Goal: Task Accomplishment & Management: Manage account settings

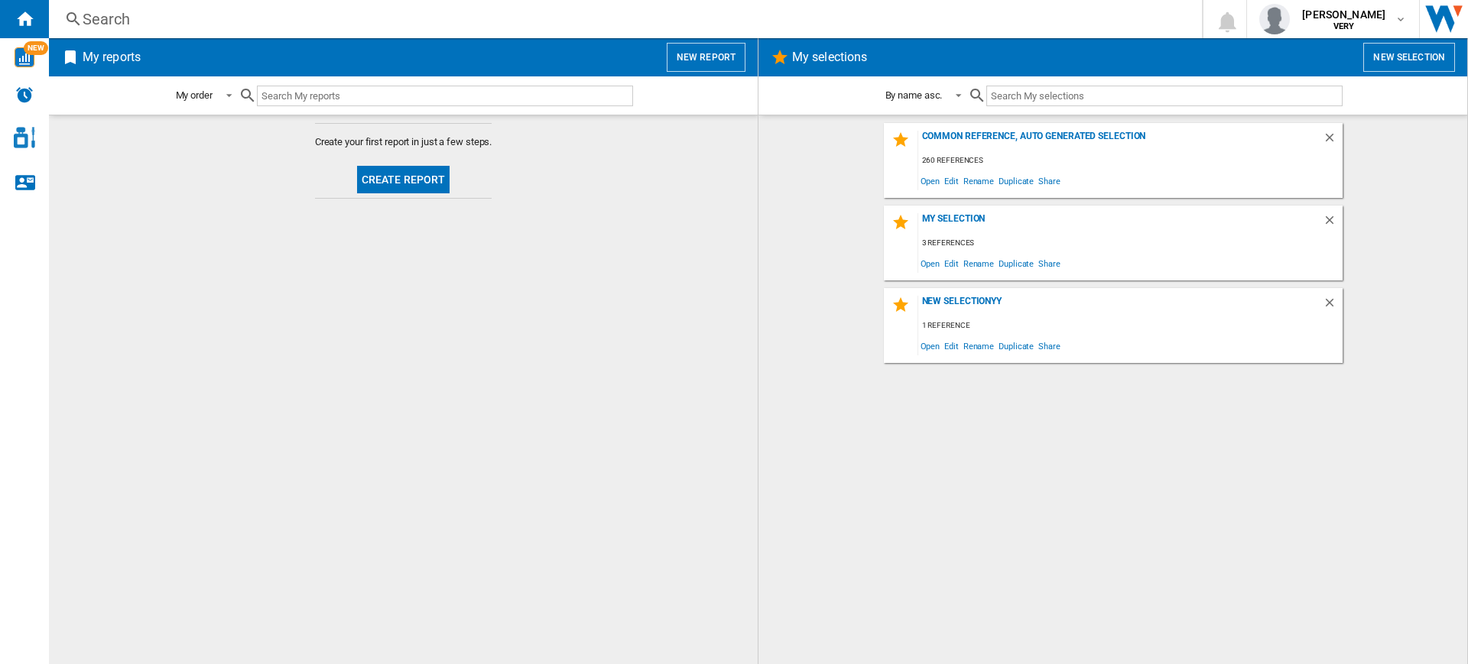
click at [716, 51] on button "New report" at bounding box center [706, 57] width 79 height 29
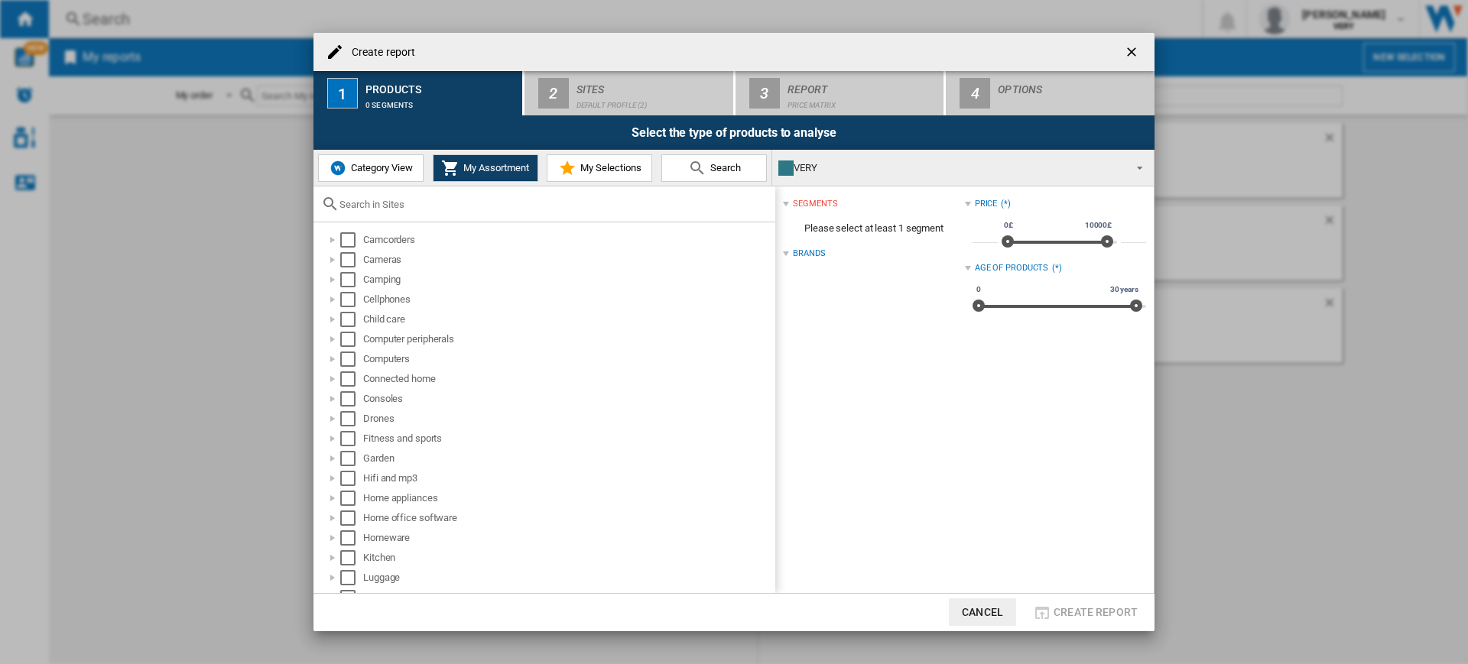
click at [355, 183] on div "Category View My Assortment My Selections Search" at bounding box center [542, 168] width 459 height 36
click at [352, 174] on button "Category View" at bounding box center [370, 168] width 105 height 28
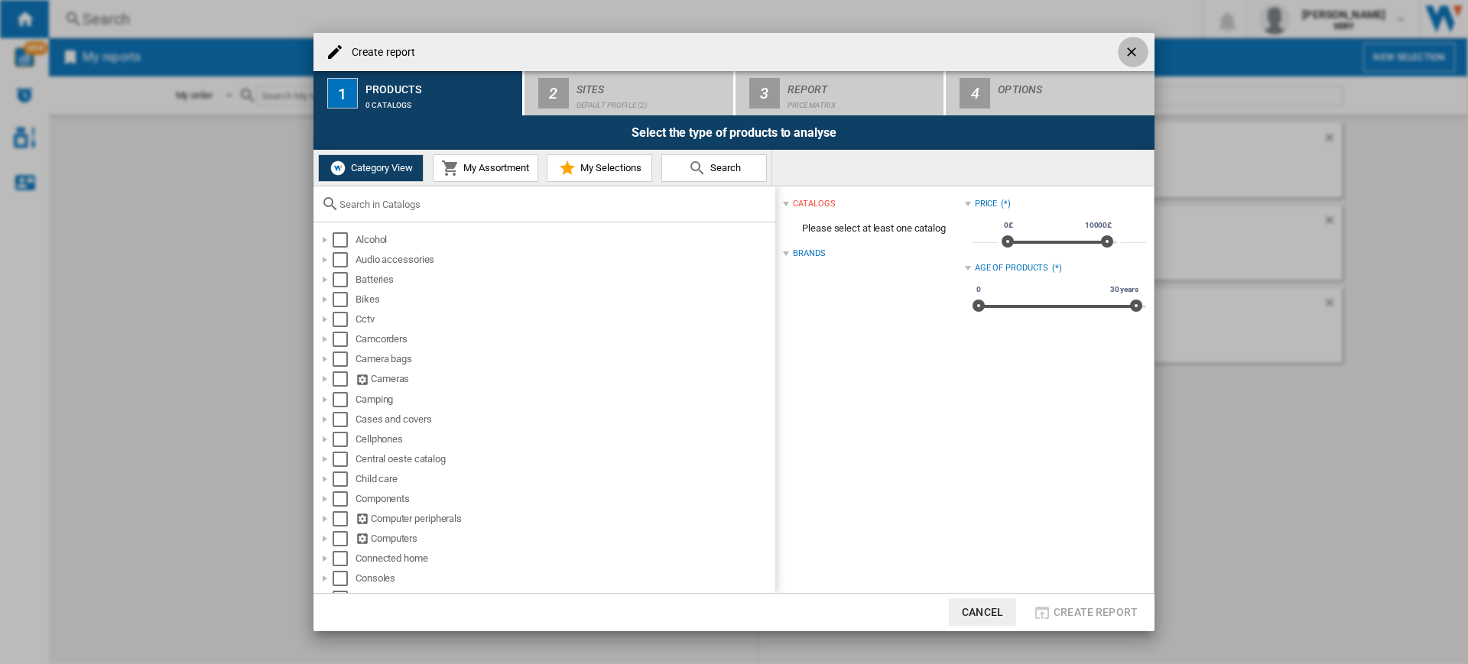
click at [1136, 47] on ng-md-icon "getI18NText('BUTTONS.CLOSE_DIALOG')" at bounding box center [1133, 53] width 18 height 18
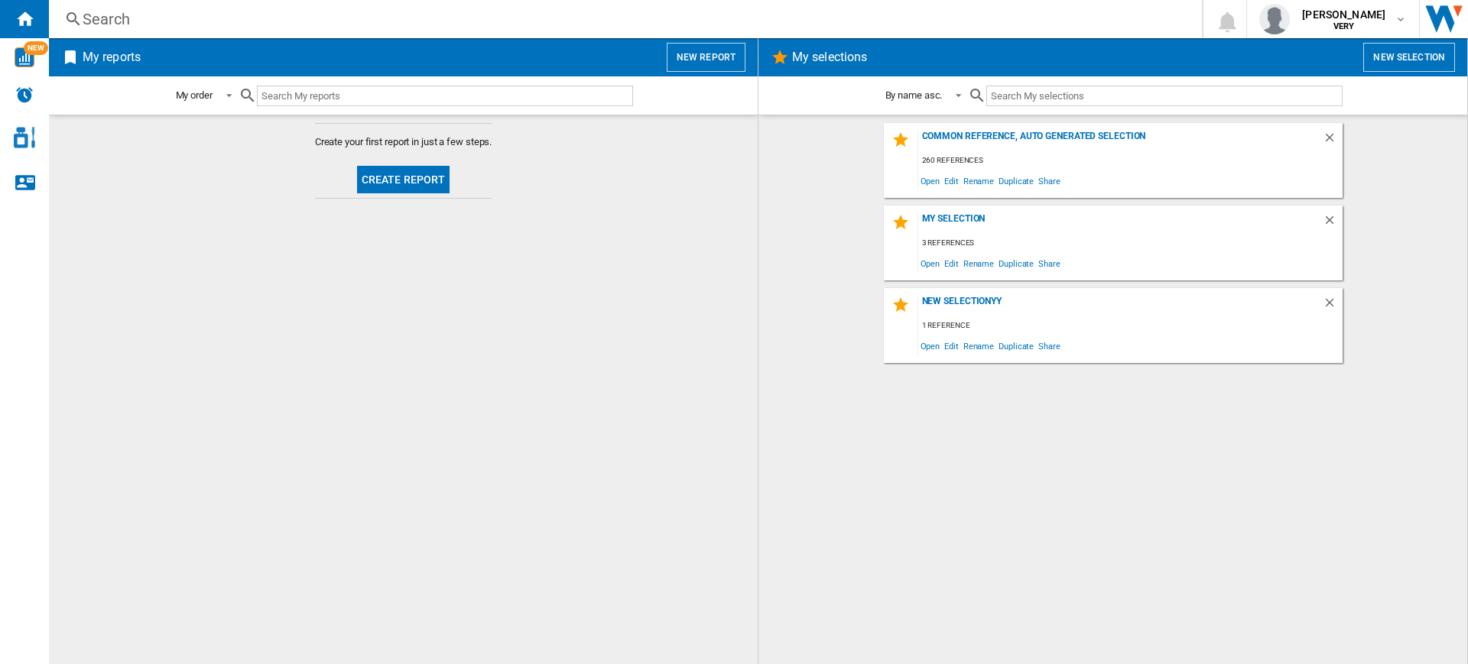
click at [962, 6] on div "{{::getI18NText('COSMETIC.REPORT.PLACEHOLDER.SEARCH').replace('[TEXT]', '')}} S…" at bounding box center [758, 19] width 1419 height 38
click at [962, 15] on div "Search" at bounding box center [622, 18] width 1079 height 21
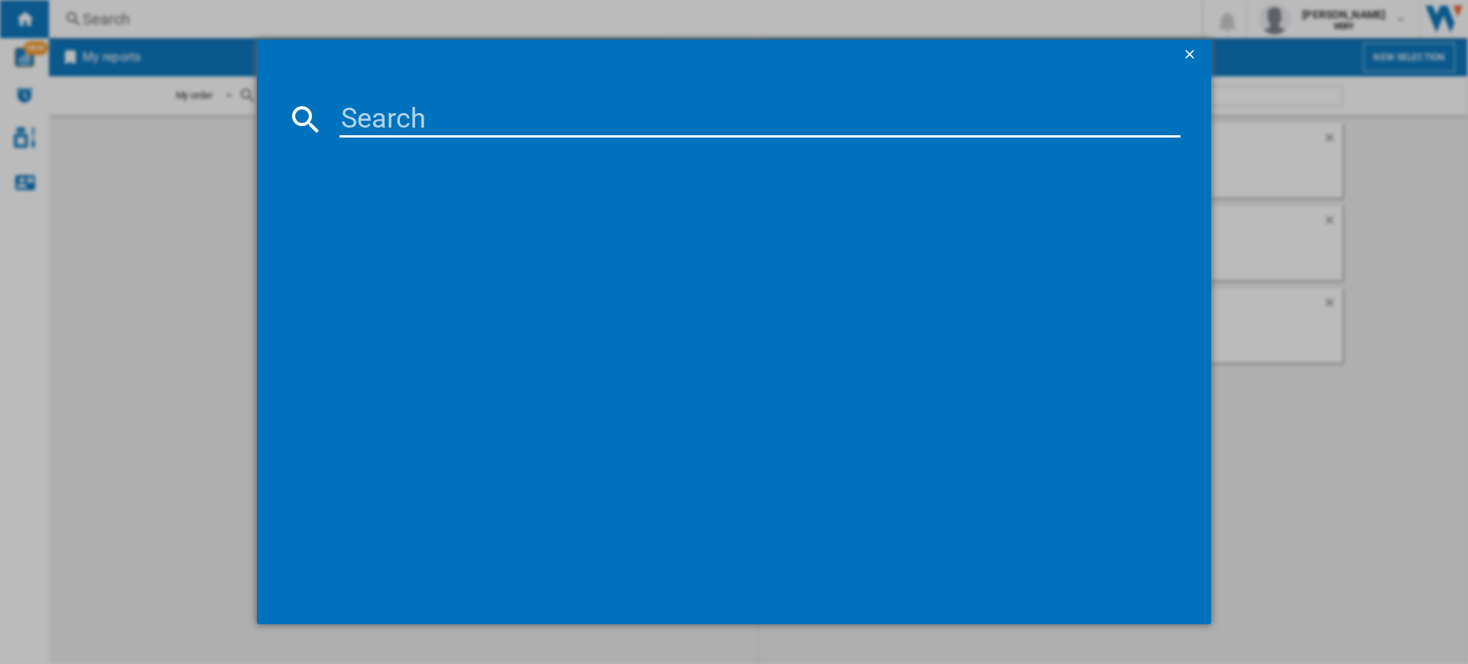
click at [964, 128] on input at bounding box center [759, 119] width 841 height 37
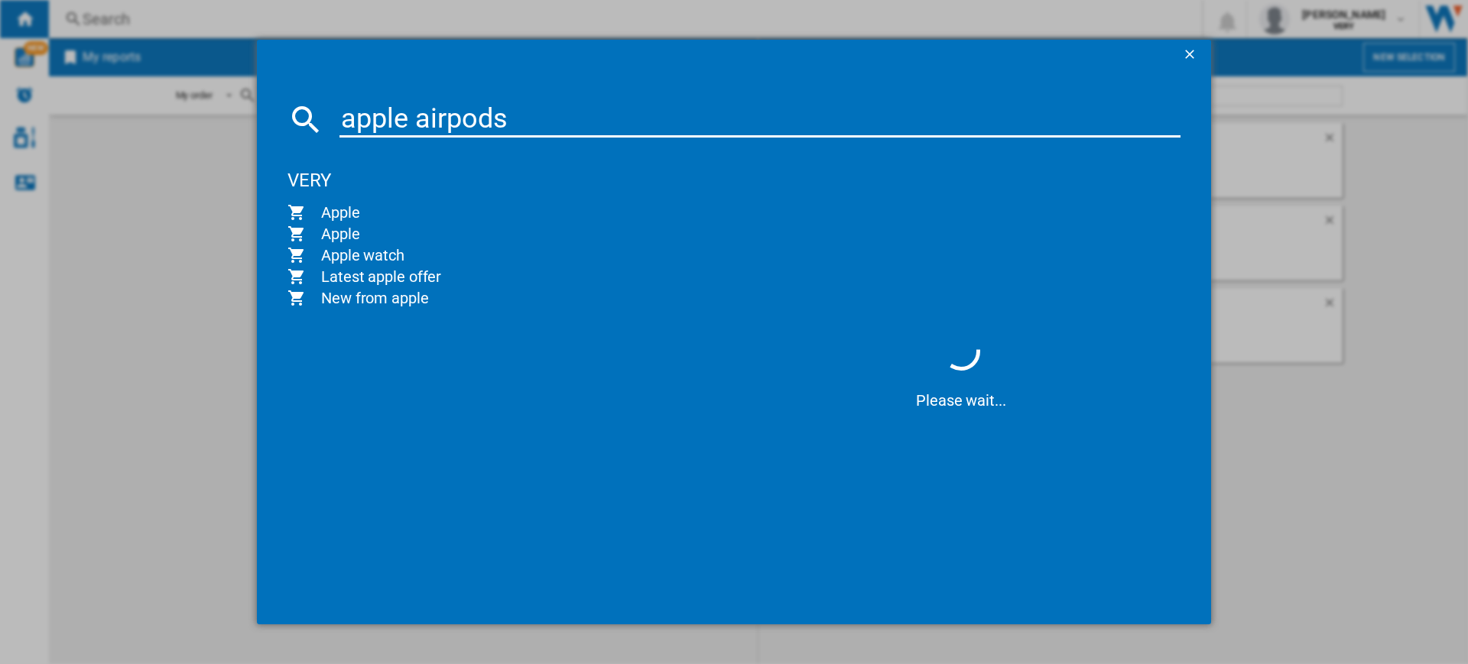
type input "apple airpods"
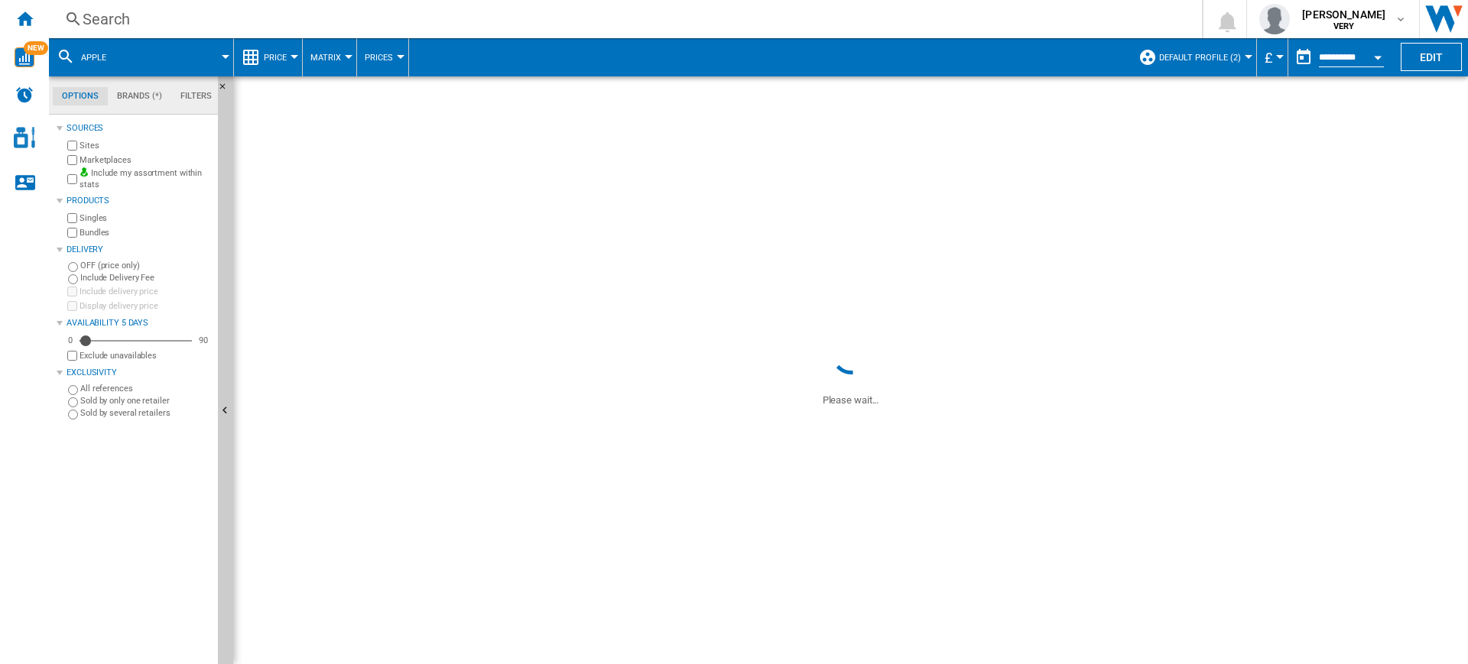
click at [1076, 250] on span at bounding box center [850, 204] width 1235 height 256
click at [1228, 61] on span "Default profile (2)" at bounding box center [1200, 58] width 82 height 10
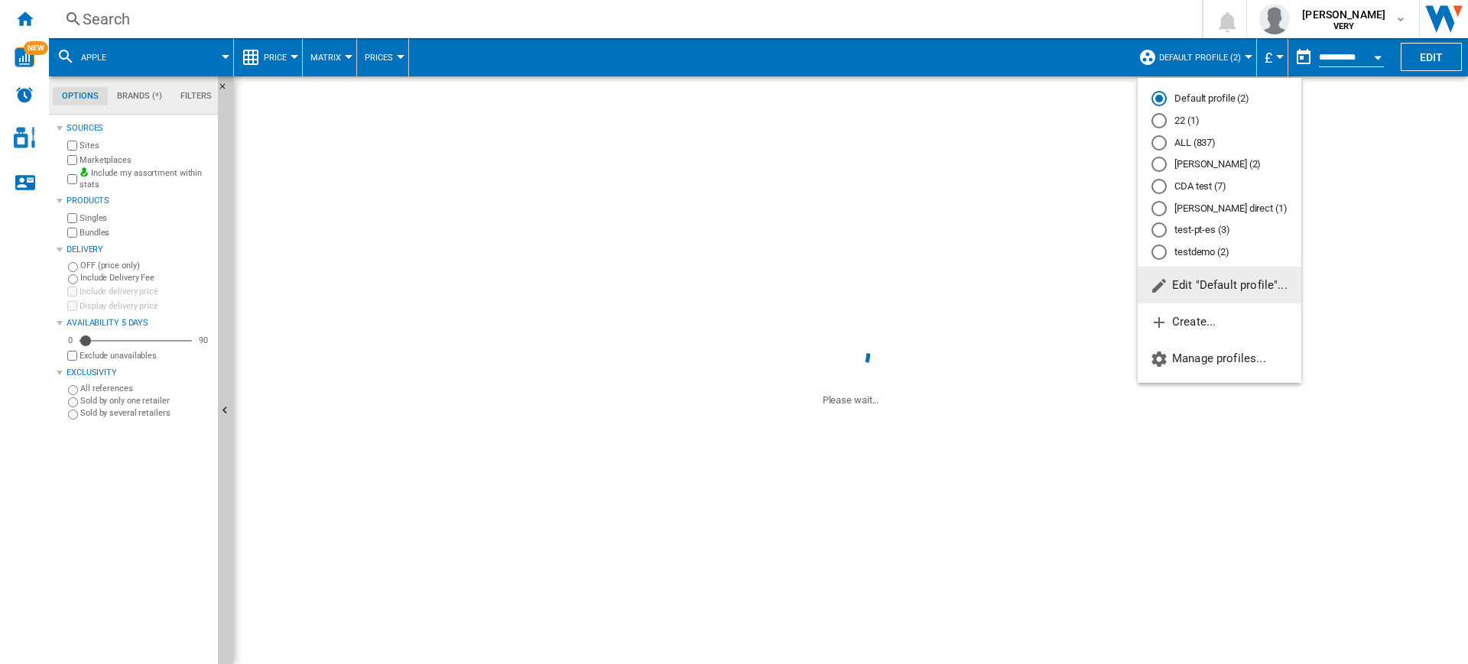
click at [1183, 291] on span "Edit "Default profile"..." at bounding box center [1219, 285] width 138 height 14
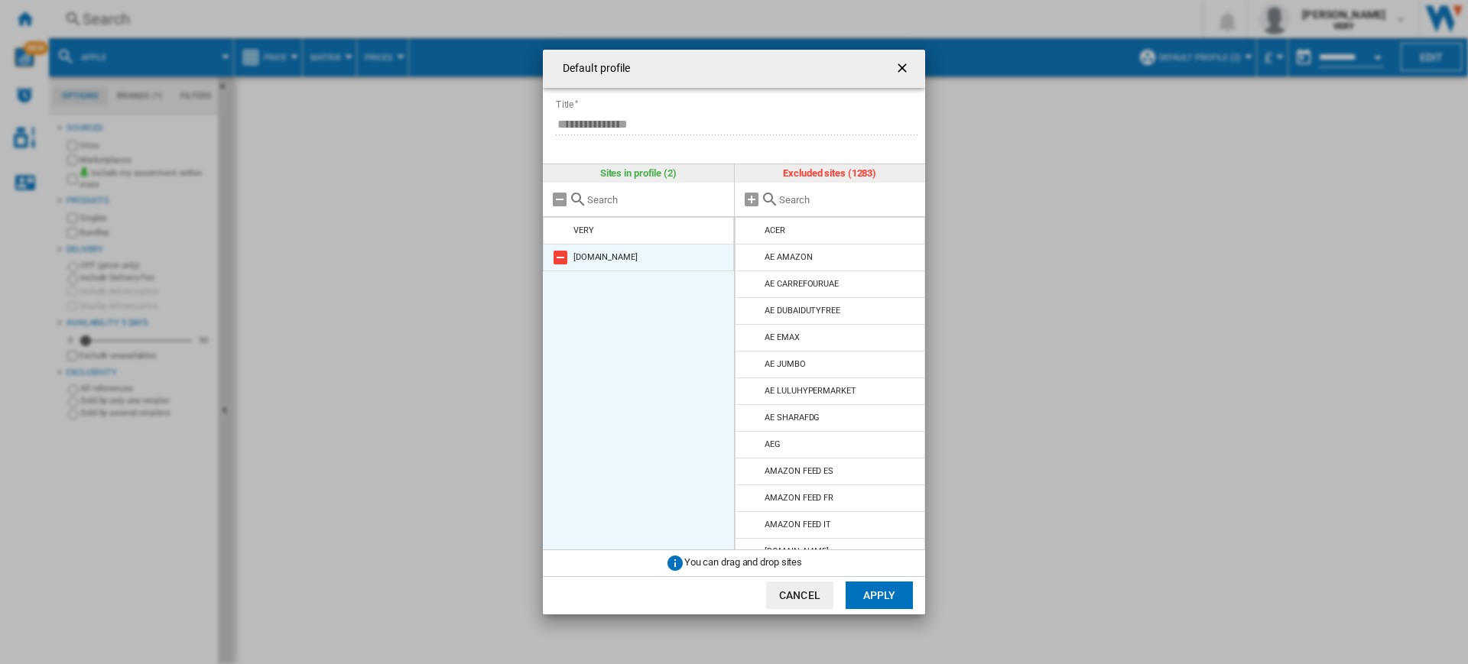
click at [563, 260] on md-icon at bounding box center [560, 257] width 18 height 18
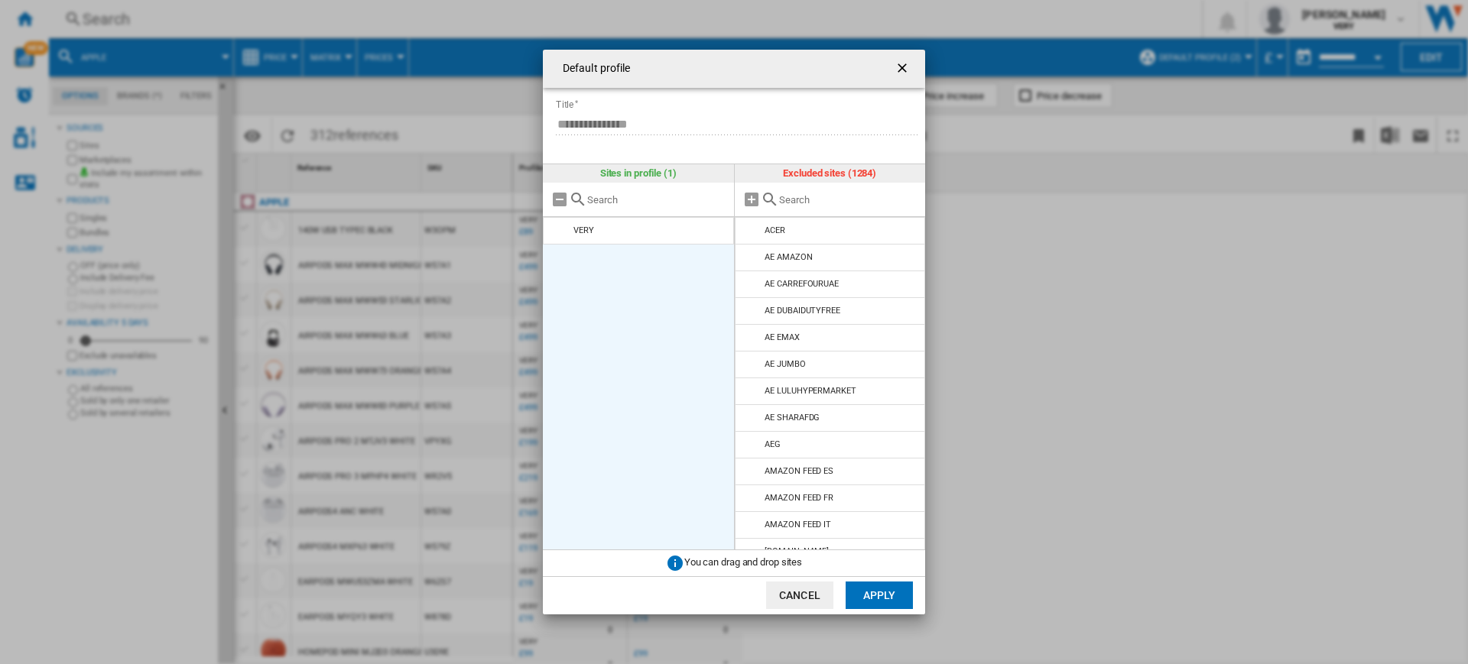
click at [910, 67] on ng-md-icon "getI18NText('BUTTONS.CLOSE_DIALOG')" at bounding box center [903, 69] width 18 height 18
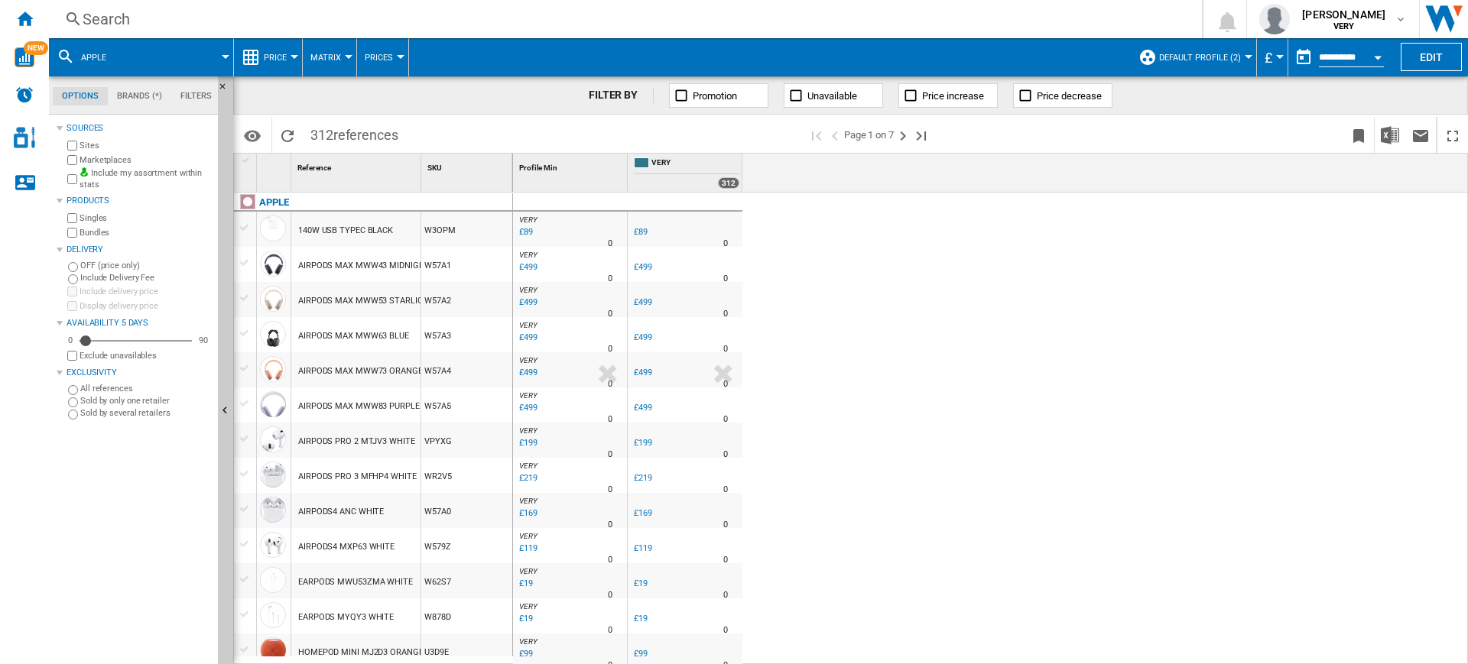
click at [1196, 60] on span "Default profile (2)" at bounding box center [1200, 58] width 82 height 10
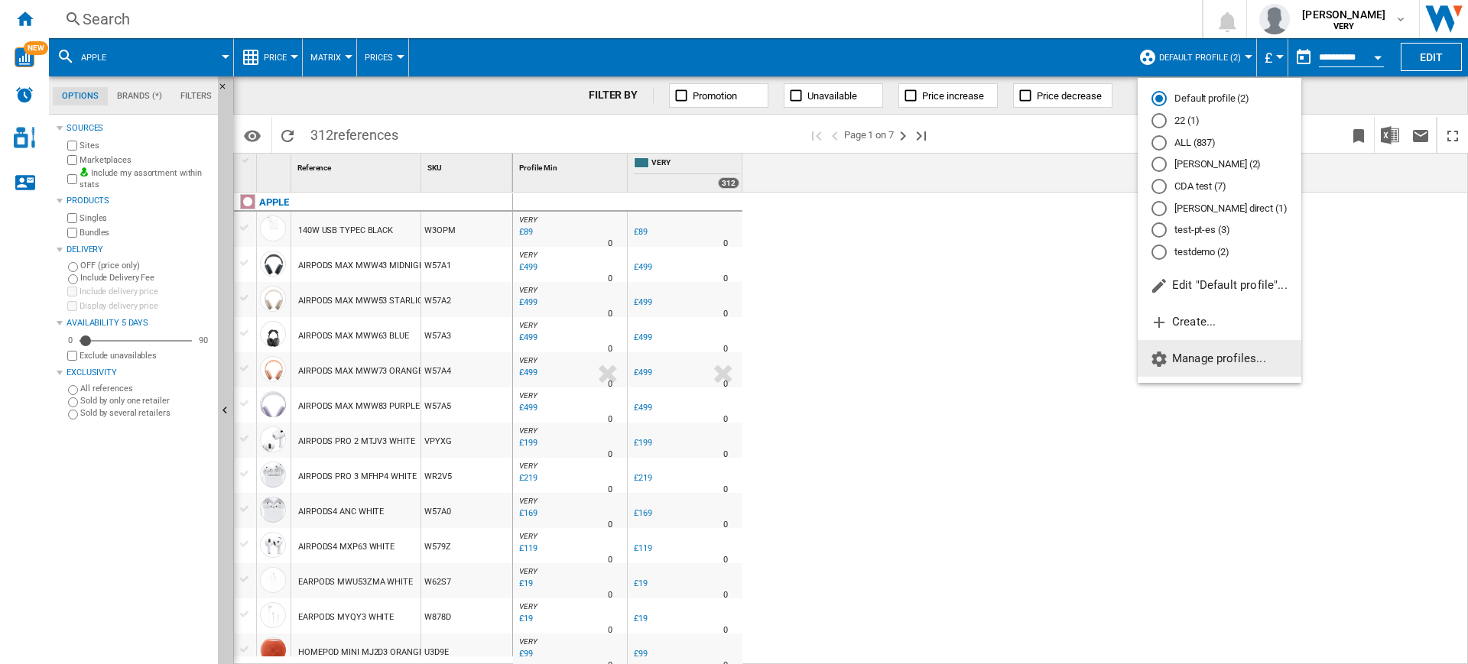
click at [1199, 365] on span "Manage profiles..." at bounding box center [1208, 359] width 116 height 14
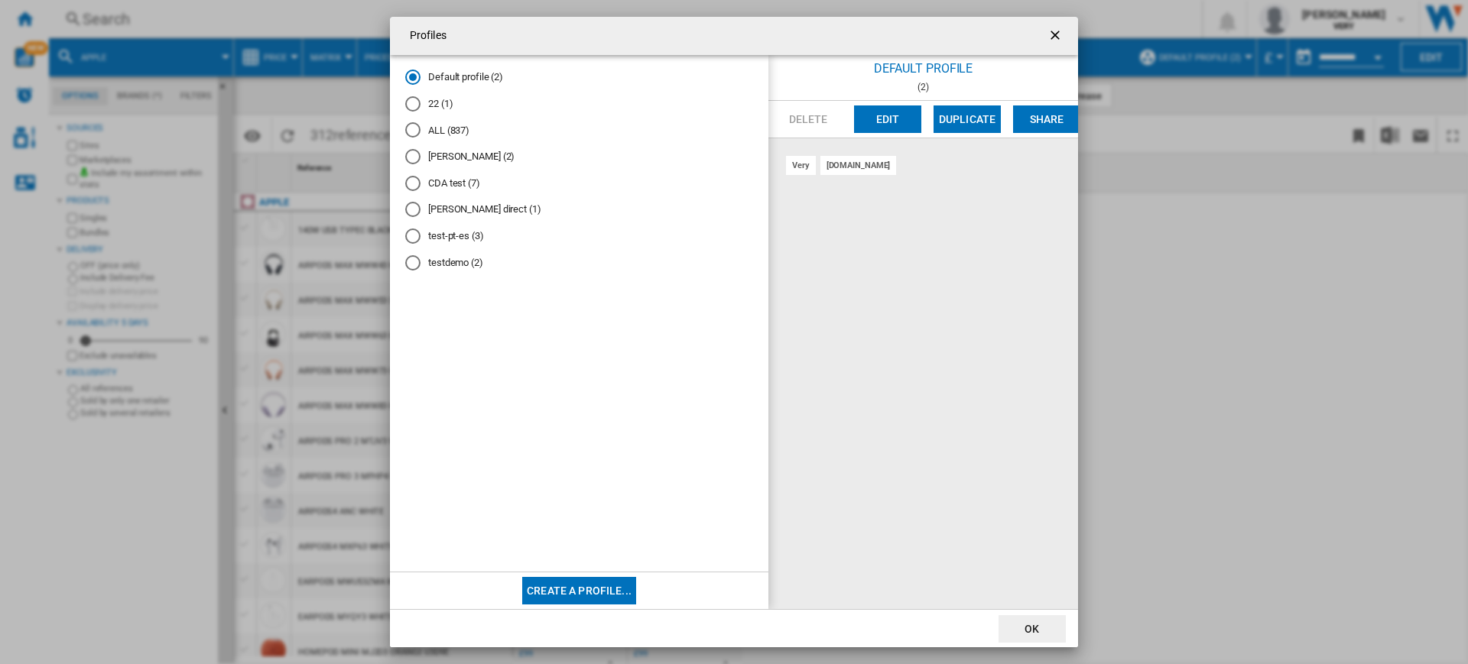
click at [1056, 36] on ng-md-icon "getI18NText('BUTTONS.CLOSE_DIALOG')" at bounding box center [1056, 37] width 18 height 18
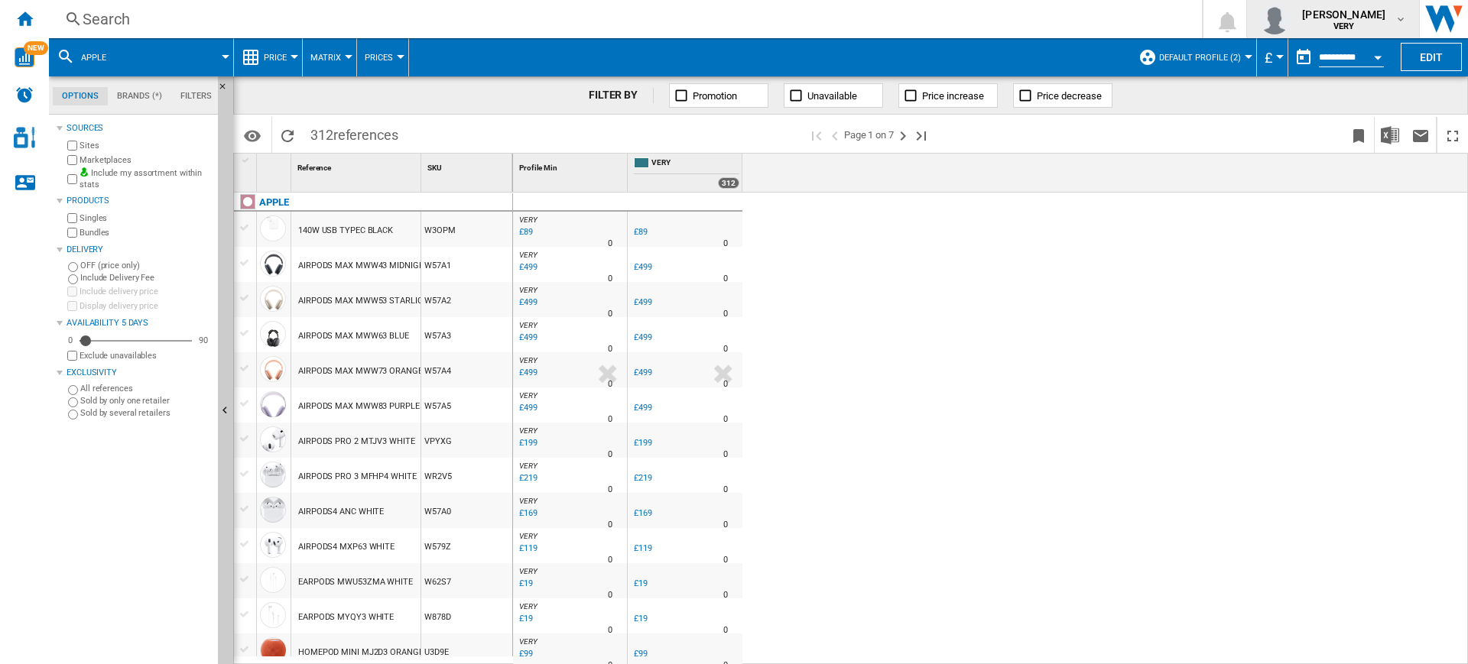
drag, startPoint x: 876, startPoint y: 2, endPoint x: 1361, endPoint y: 24, distance: 485.1
click at [1355, 24] on b "VERY" at bounding box center [1343, 26] width 21 height 10
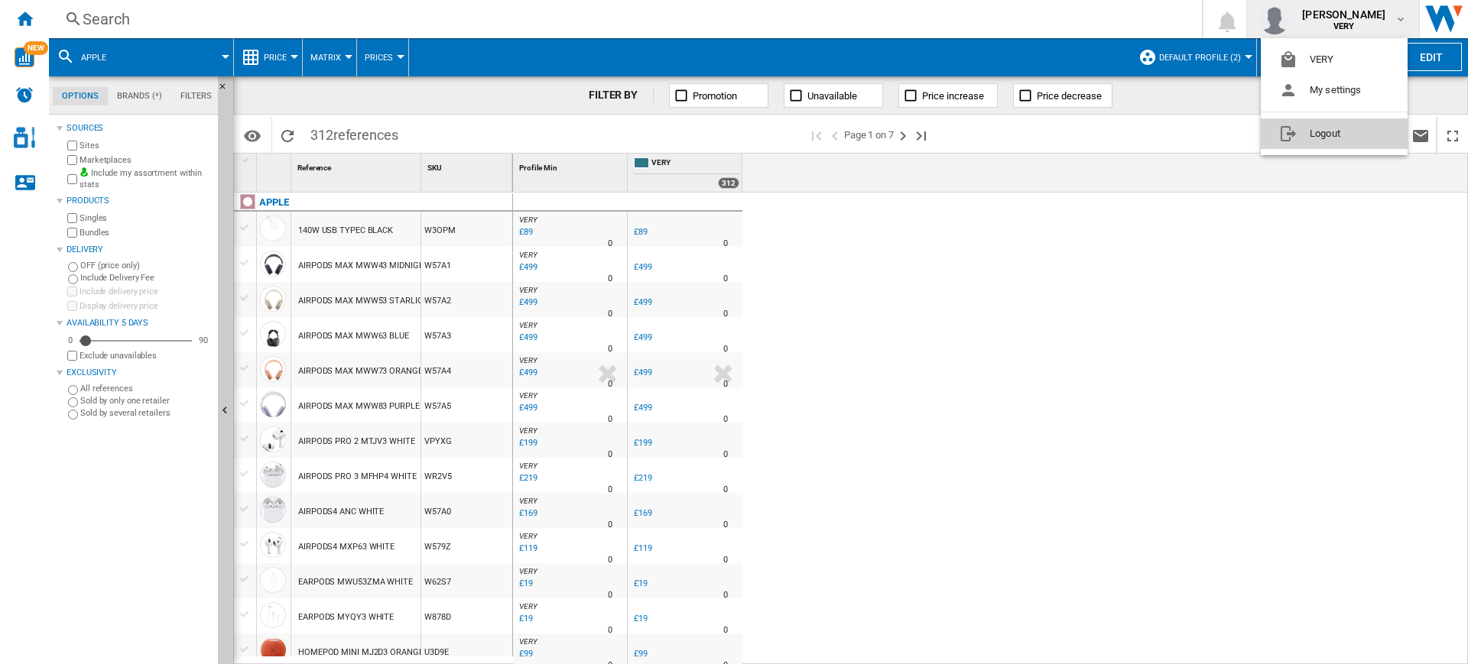
click at [1329, 129] on button "Logout" at bounding box center [1333, 133] width 147 height 31
